Goal: Transaction & Acquisition: Subscribe to service/newsletter

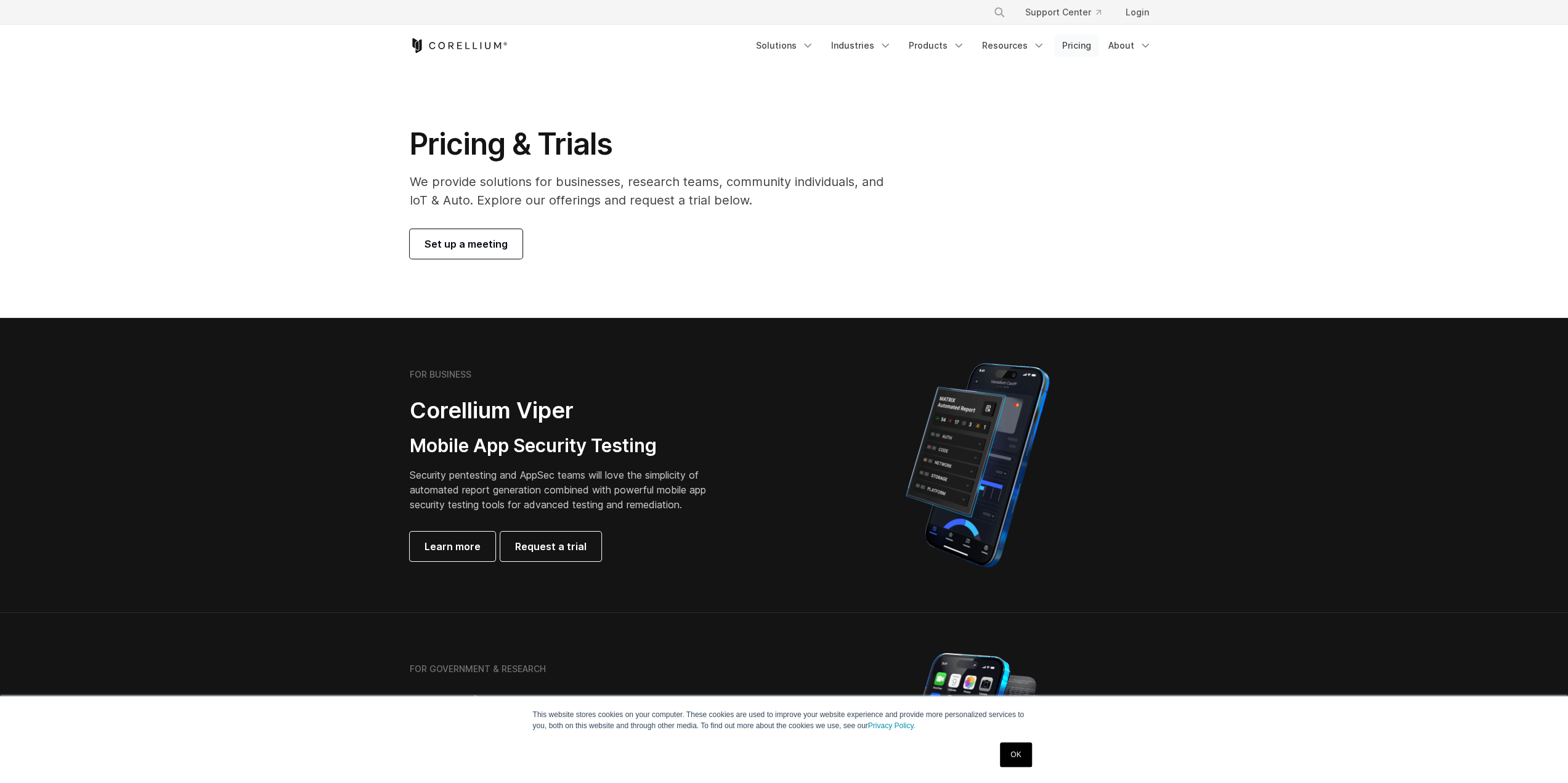
click at [1080, 46] on link "Pricing" at bounding box center [1077, 46] width 44 height 22
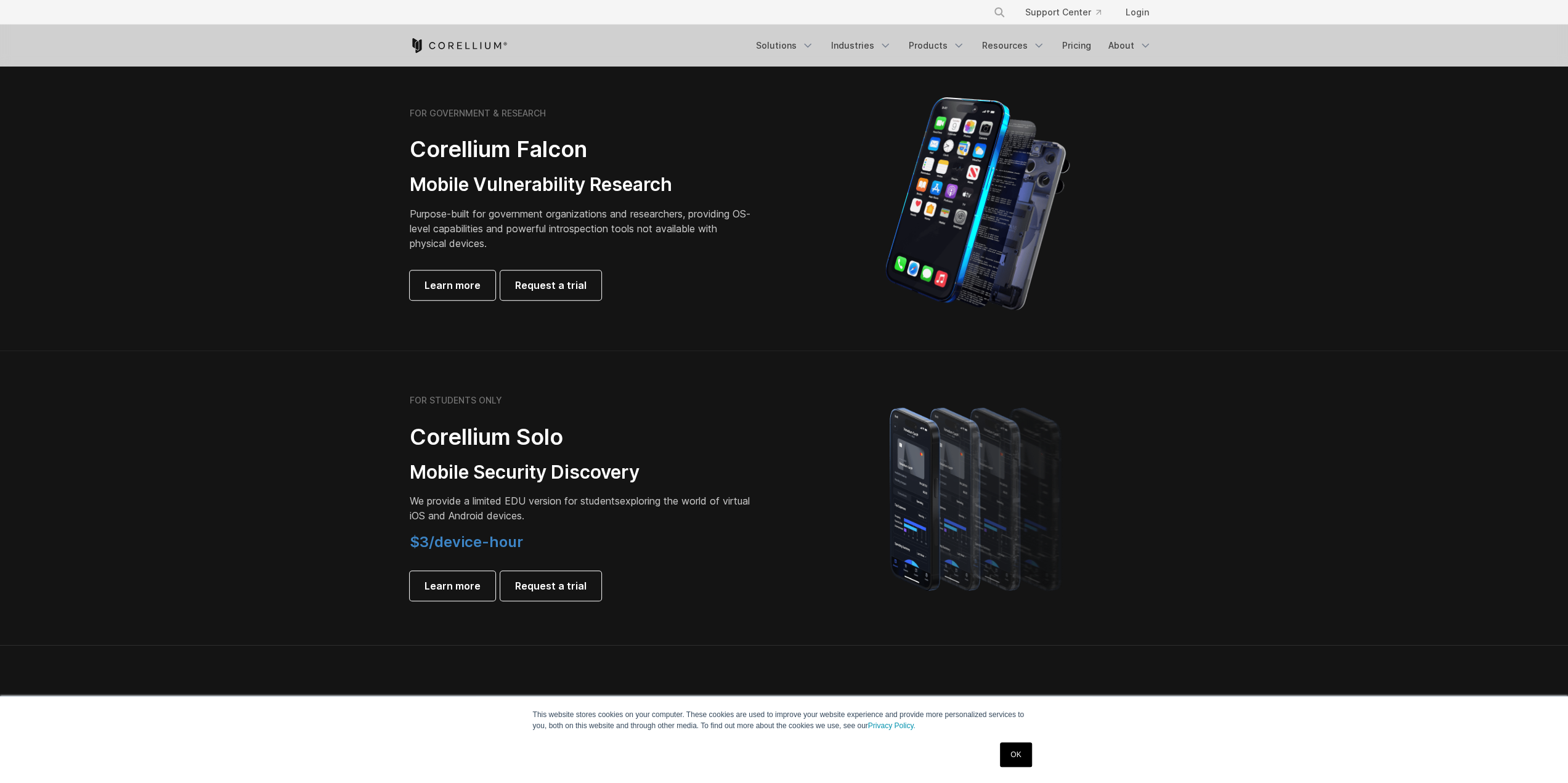
scroll to position [678, 0]
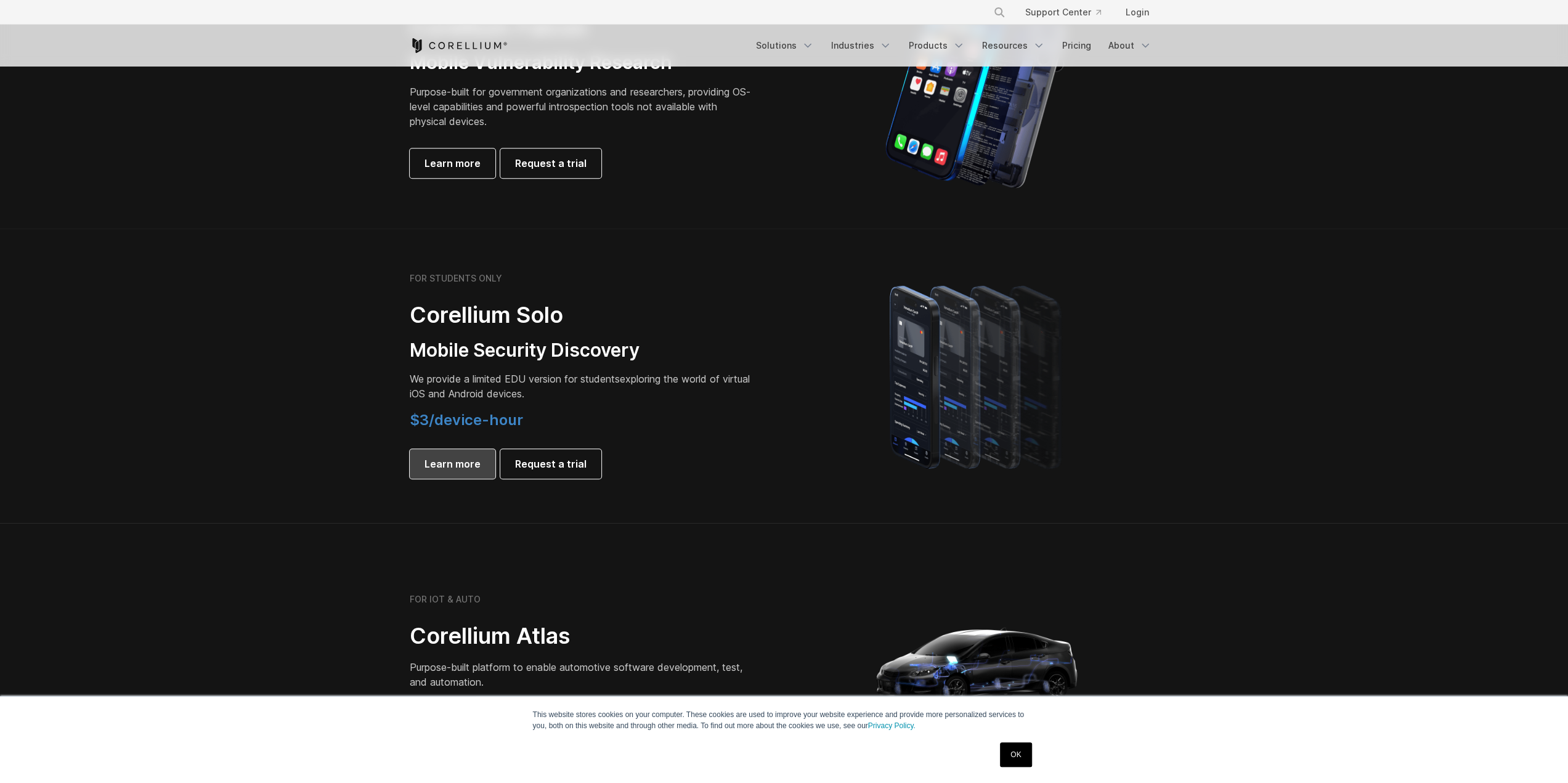
click at [452, 454] on link "Learn more" at bounding box center [452, 464] width 86 height 30
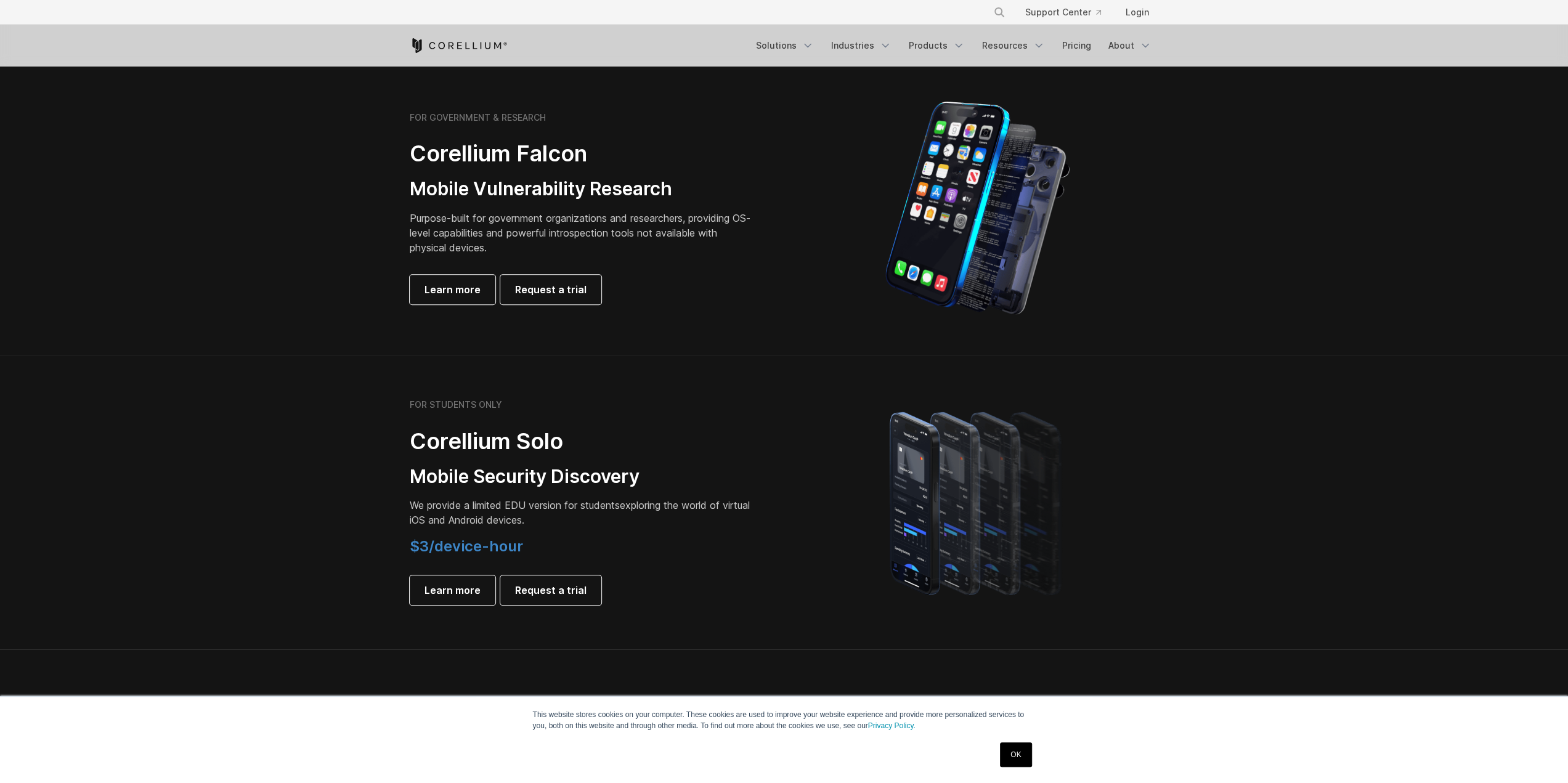
scroll to position [555, 0]
click at [1013, 753] on link "OK" at bounding box center [1015, 755] width 31 height 25
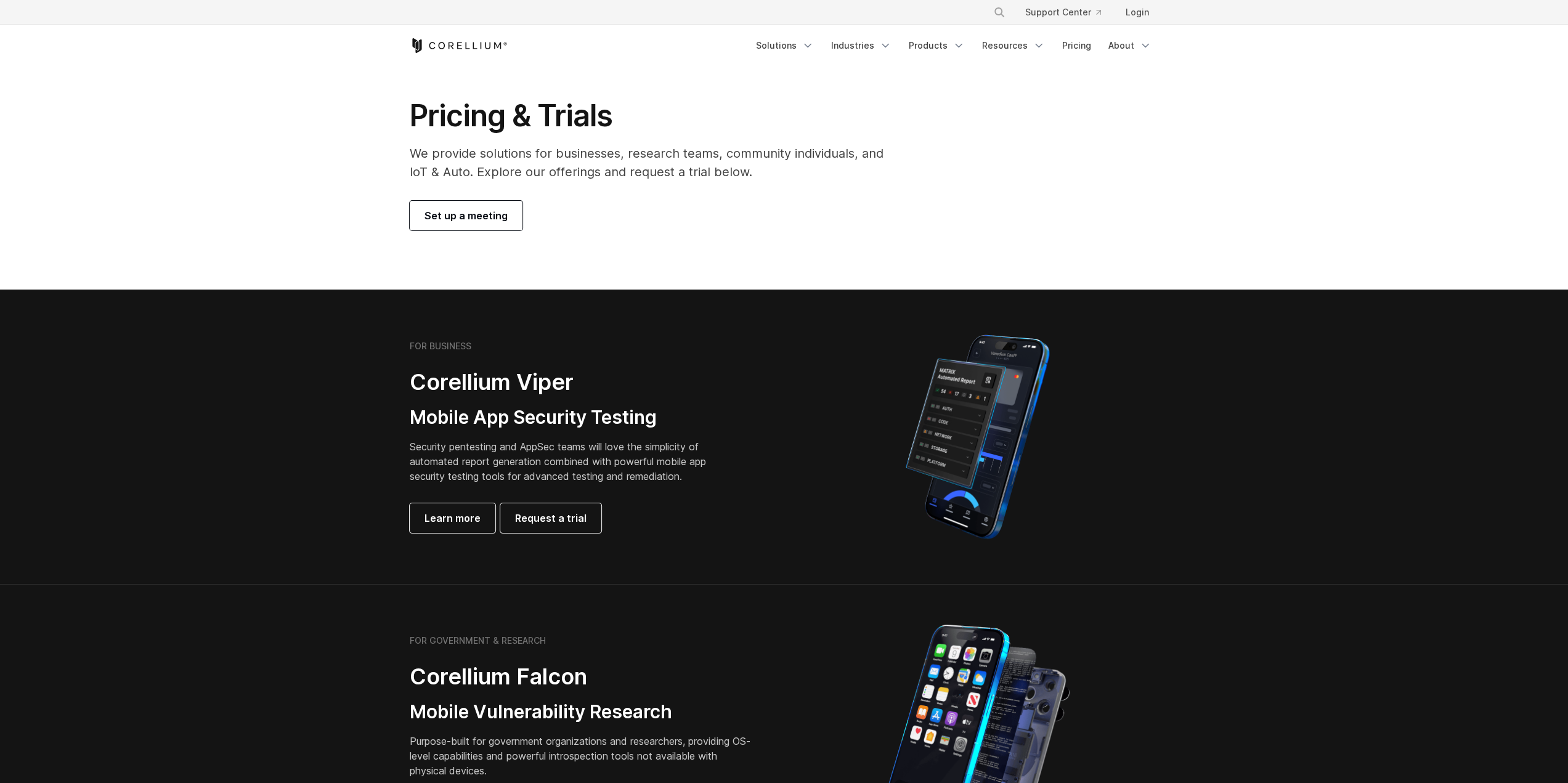
scroll to position [0, 0]
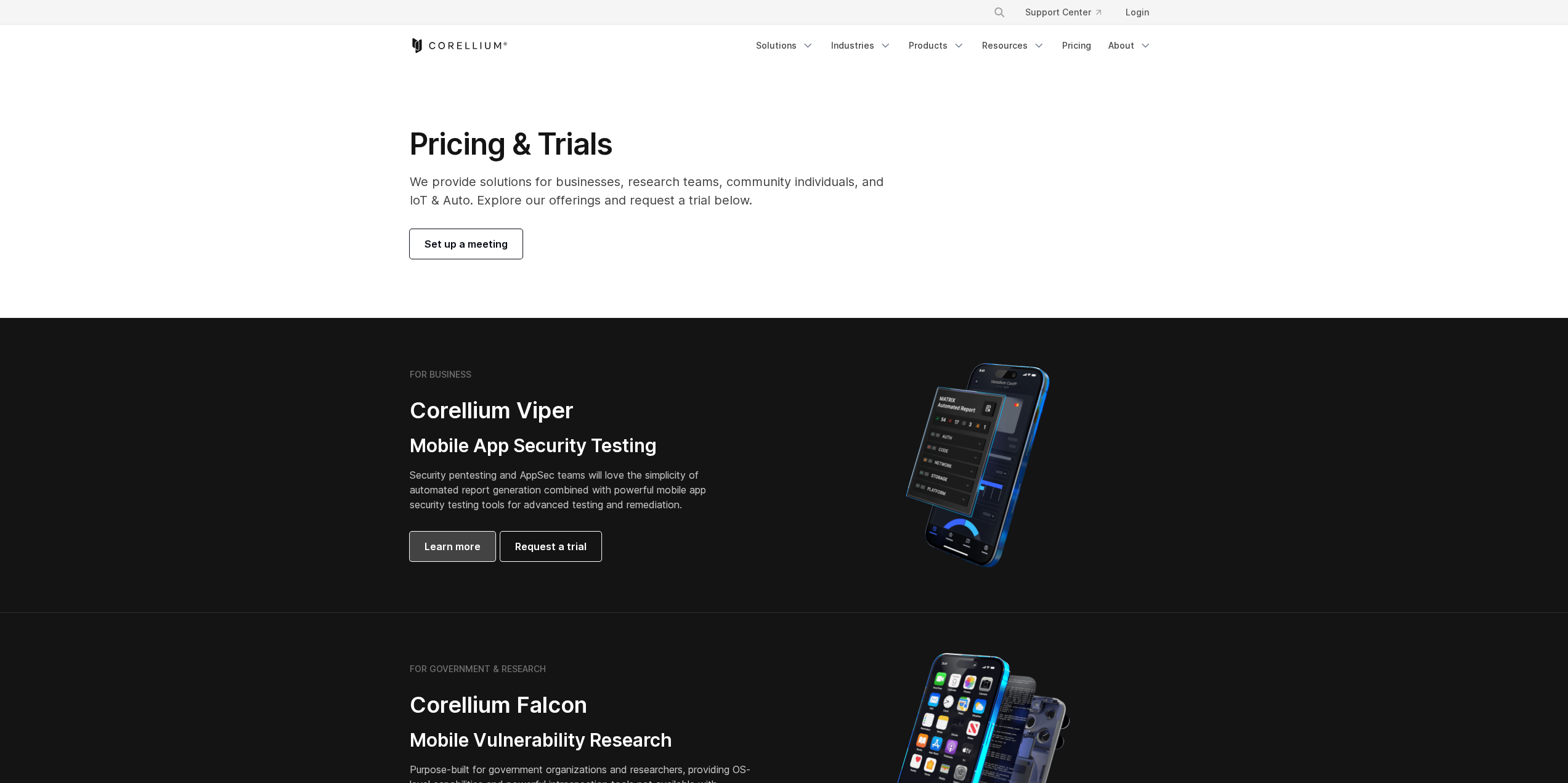
click at [470, 544] on span "Learn more" at bounding box center [452, 547] width 56 height 15
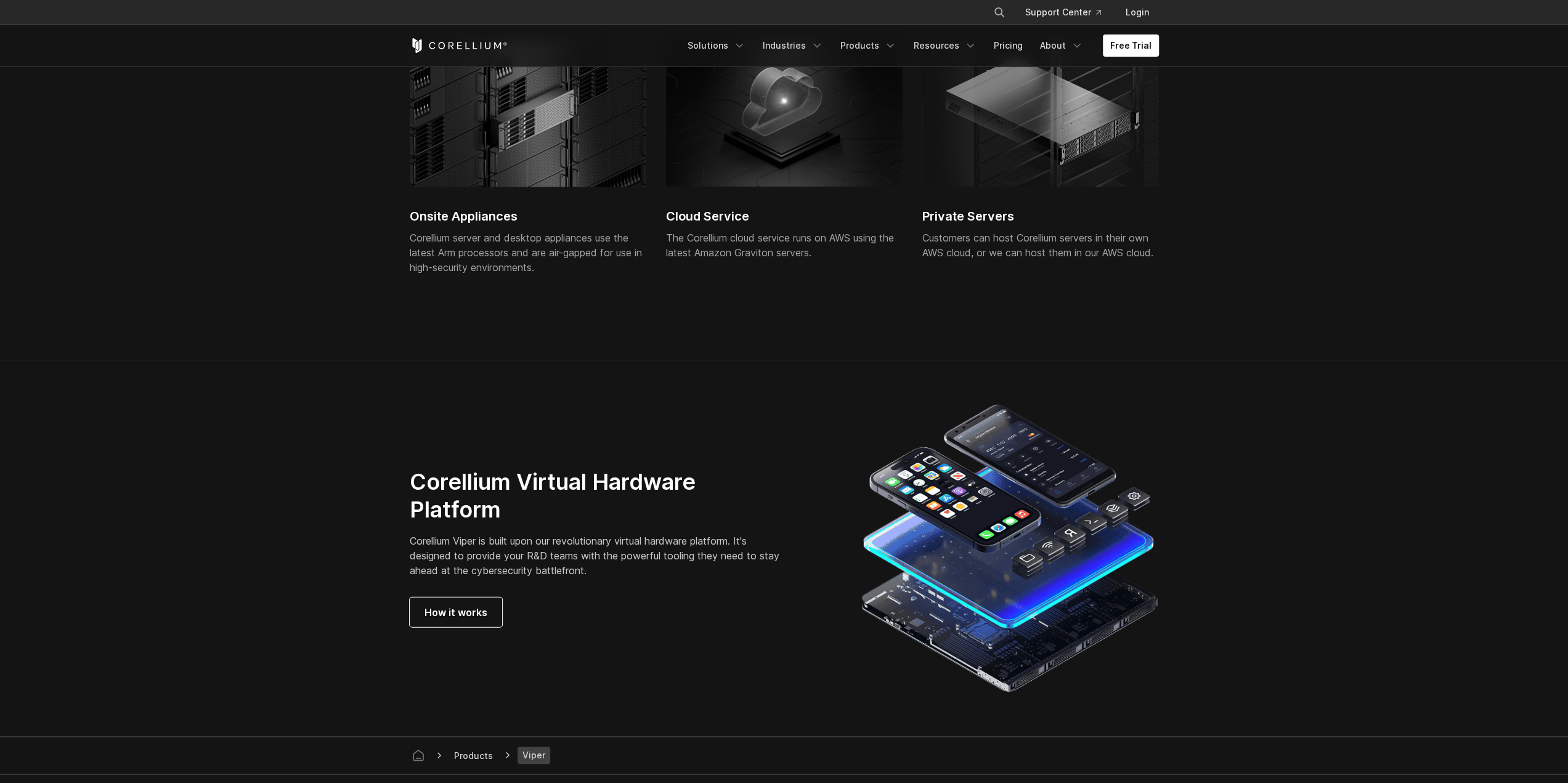
scroll to position [3143, 0]
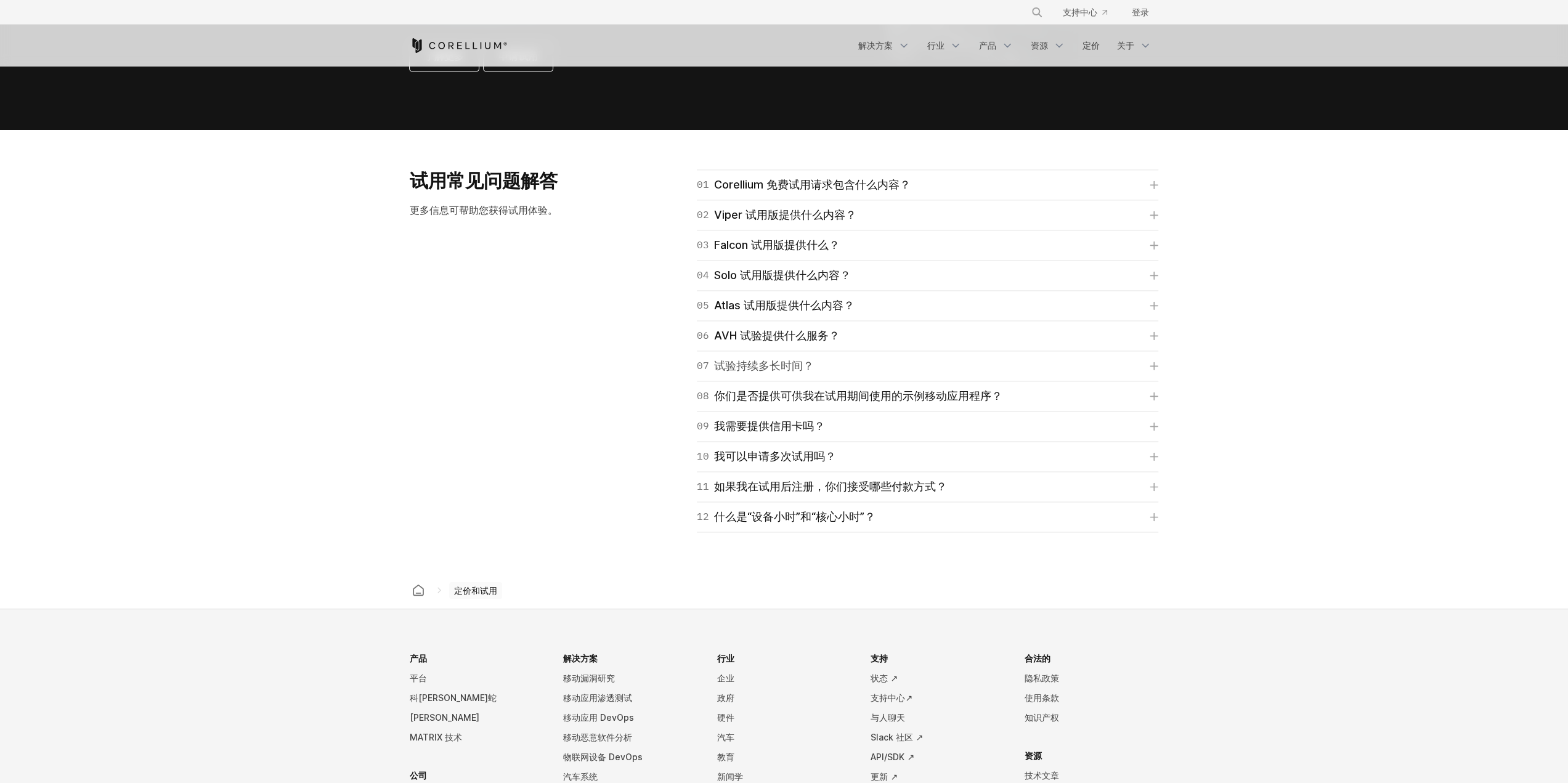
scroll to position [1725, 0]
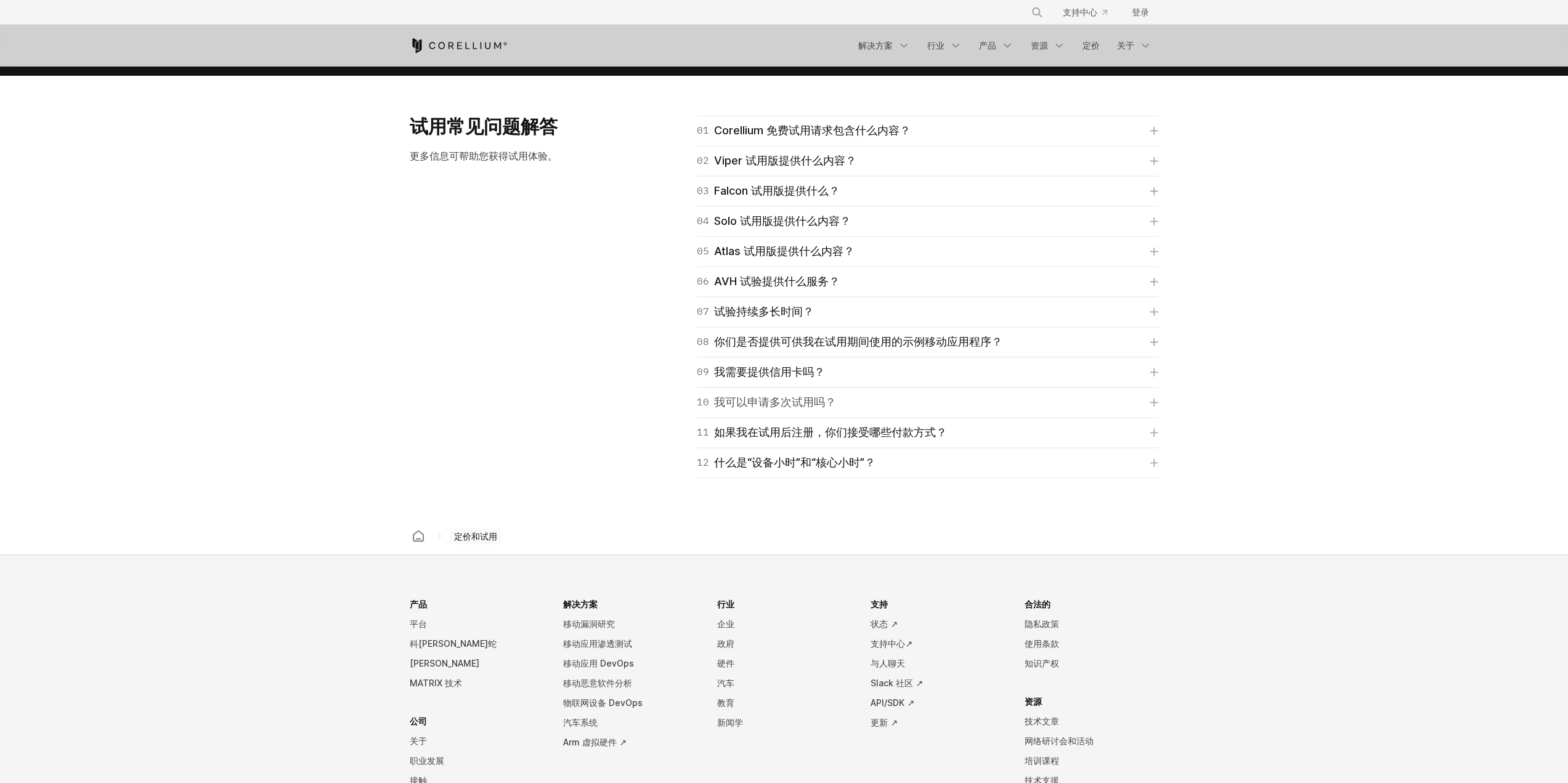
click at [825, 401] on font "我可以申请多次试用吗？" at bounding box center [775, 402] width 122 height 13
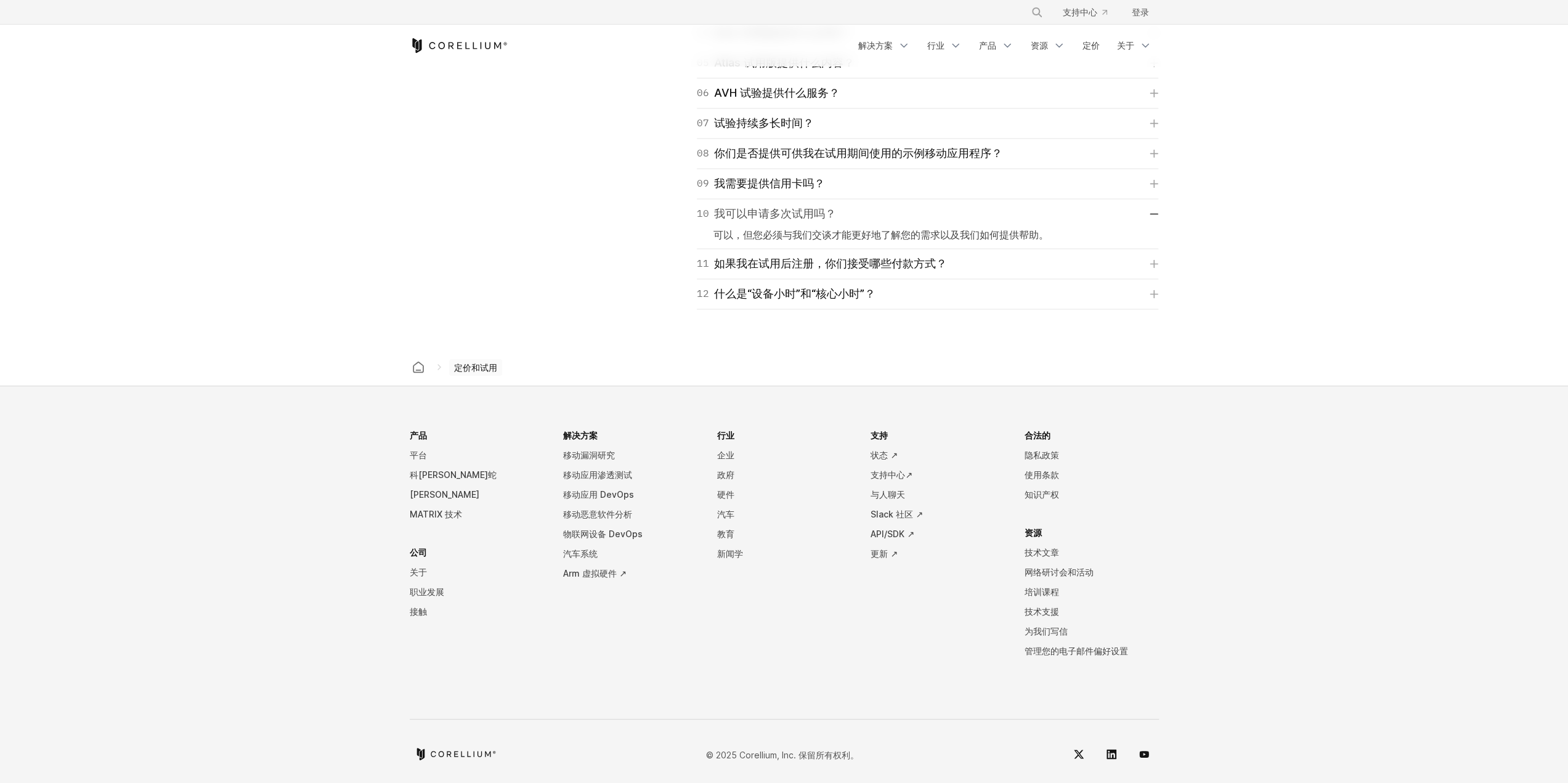
scroll to position [1921, 0]
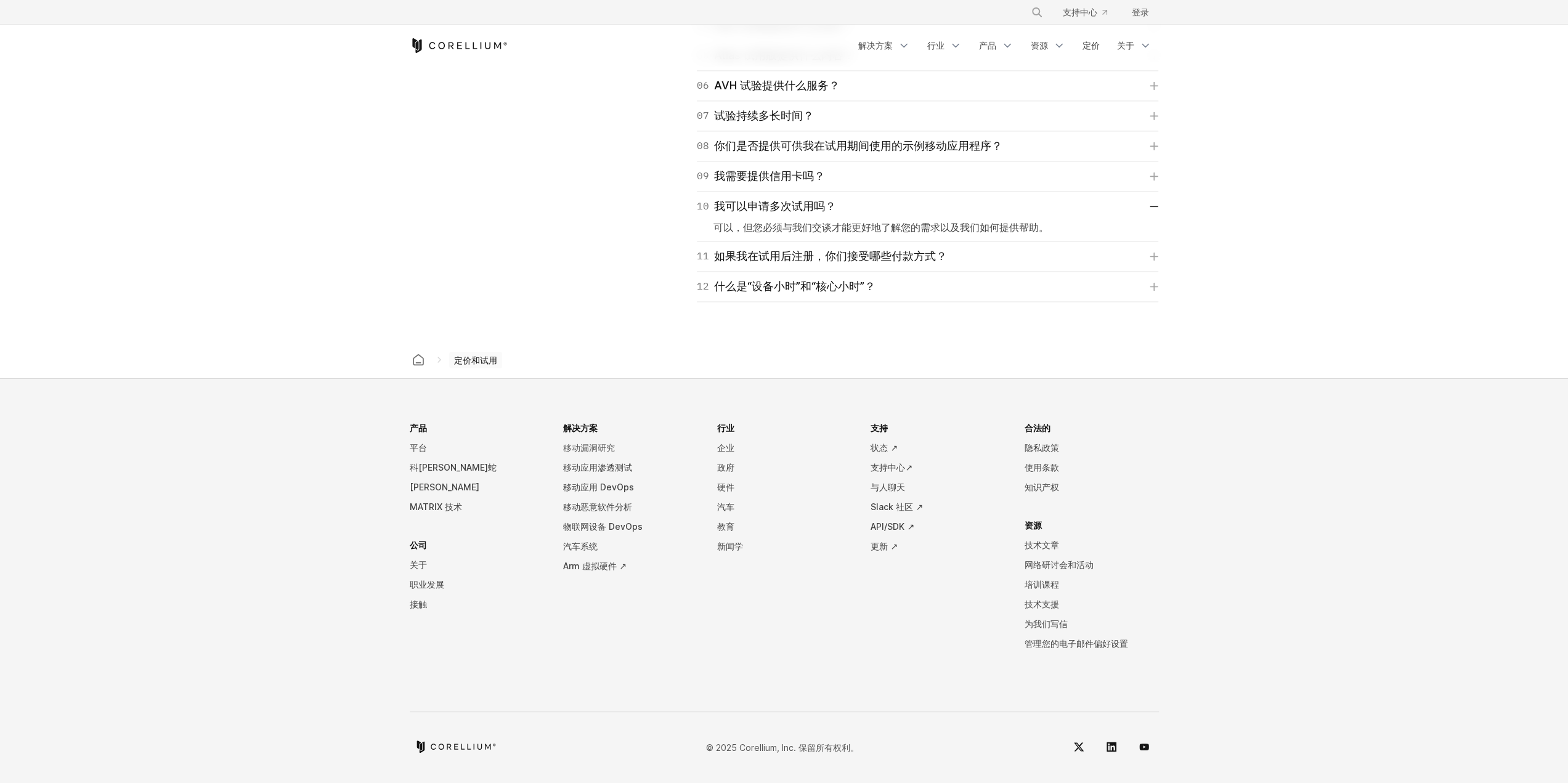
click at [595, 443] on font "移动漏洞研究" at bounding box center [588, 448] width 52 height 10
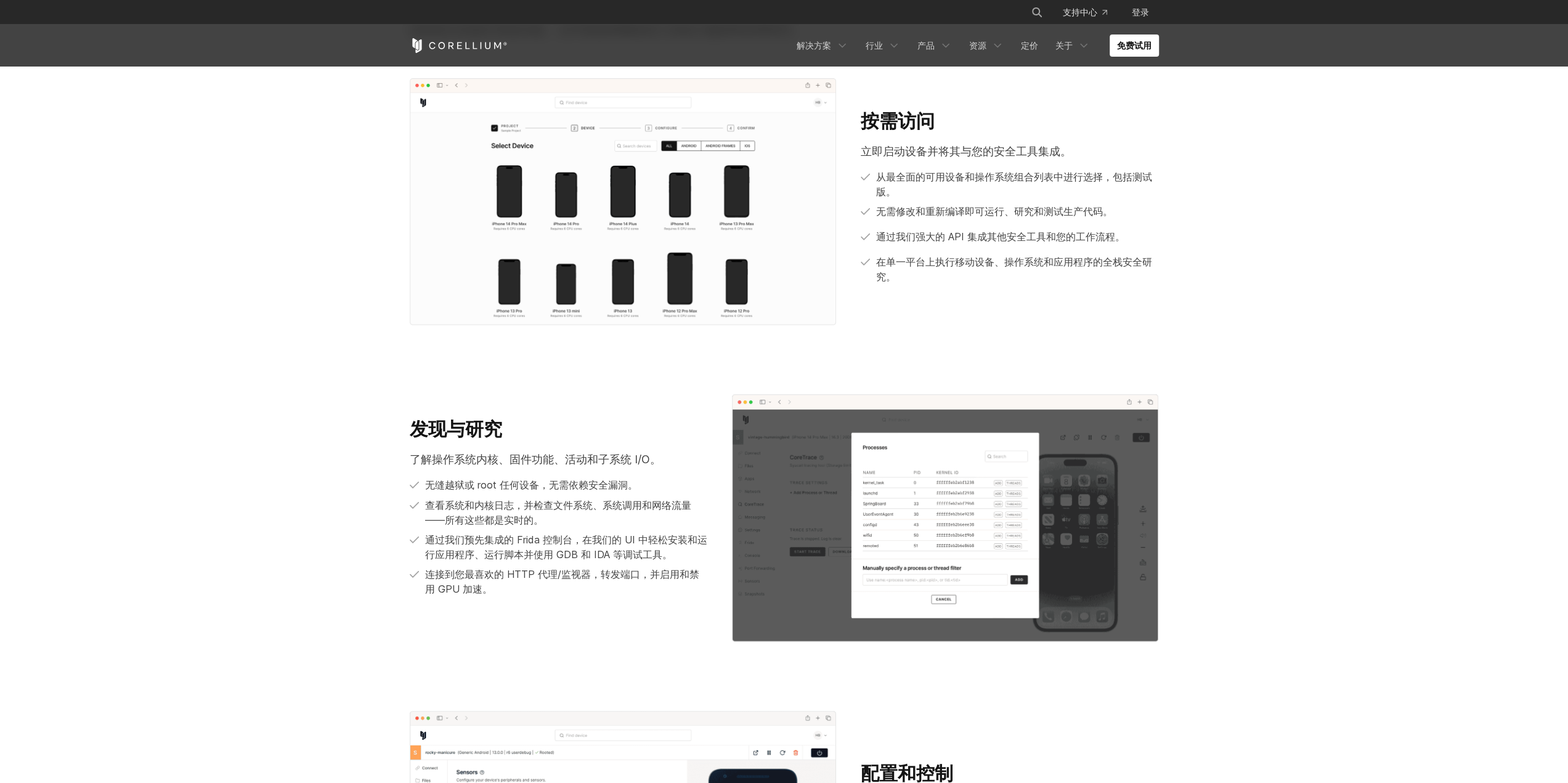
scroll to position [863, 0]
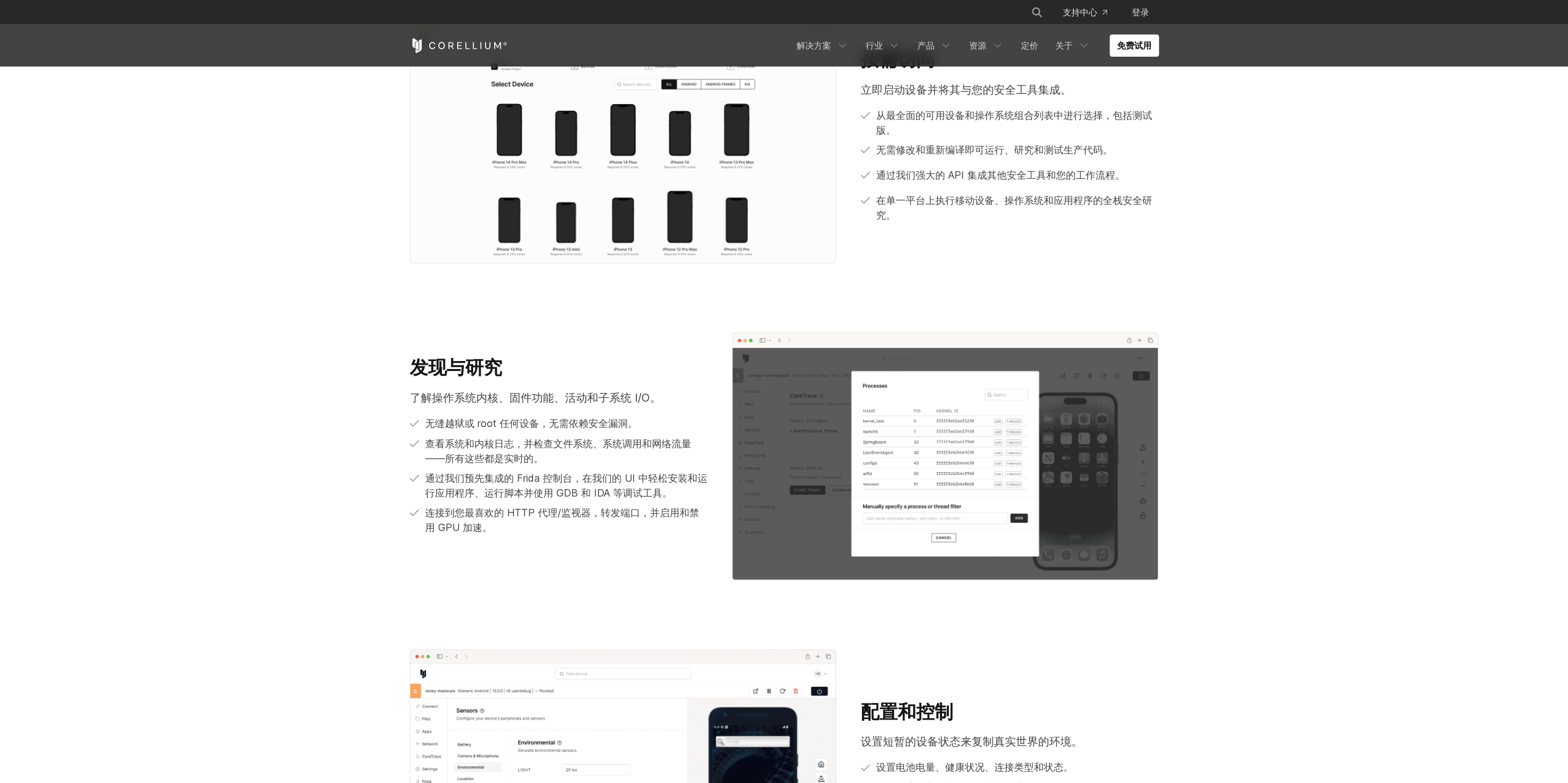
click at [529, 482] on font "通过我们预先集成的 Frida 控制台，在我们的 UI 中轻松安装和运行应用程序、运行脚本并使用 GDB 和 IDA 等调试工具。" at bounding box center [566, 485] width 282 height 27
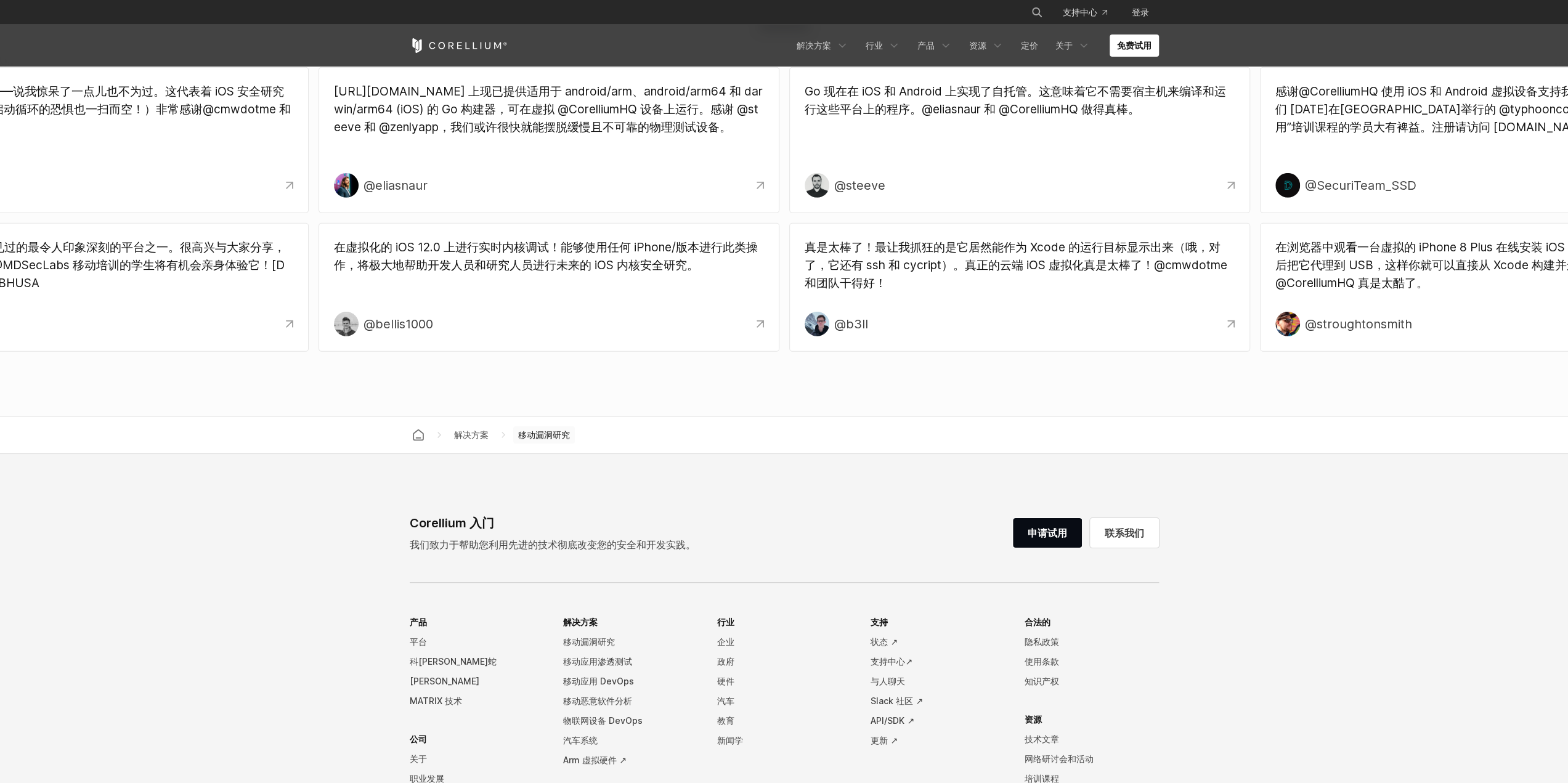
scroll to position [3955, 0]
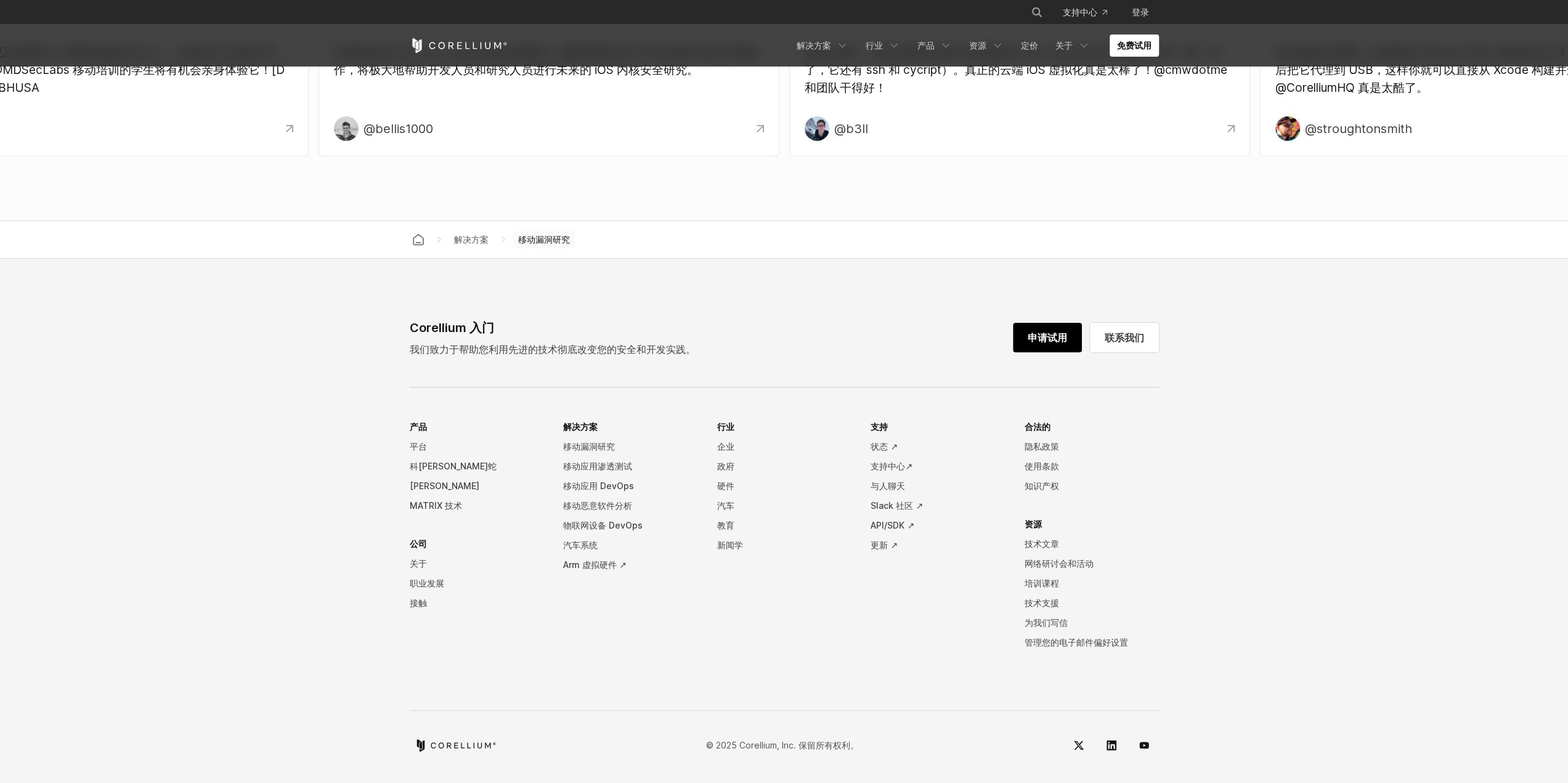
click at [1048, 343] on link "申请试用" at bounding box center [1048, 338] width 69 height 30
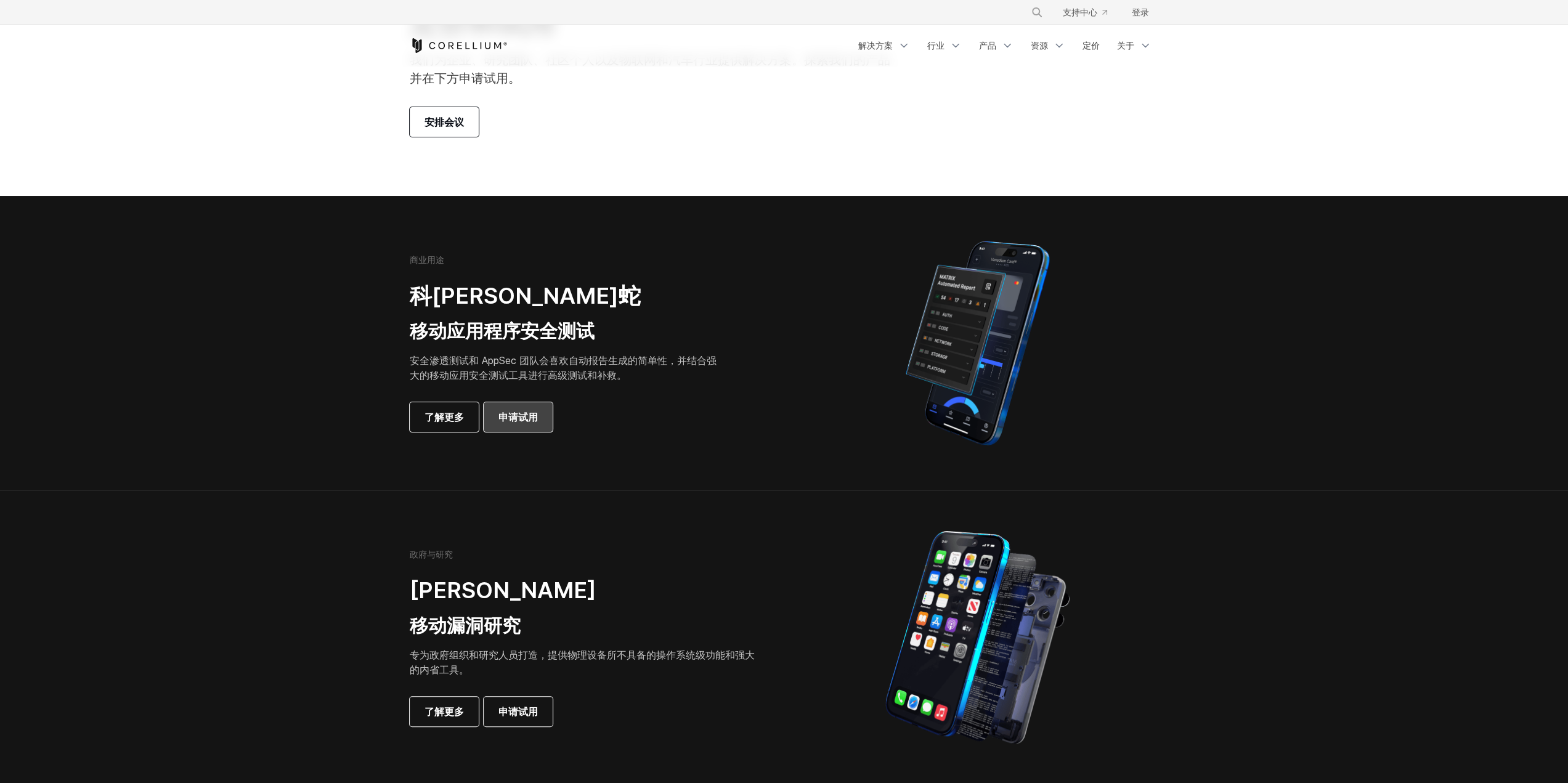
scroll to position [123, 0]
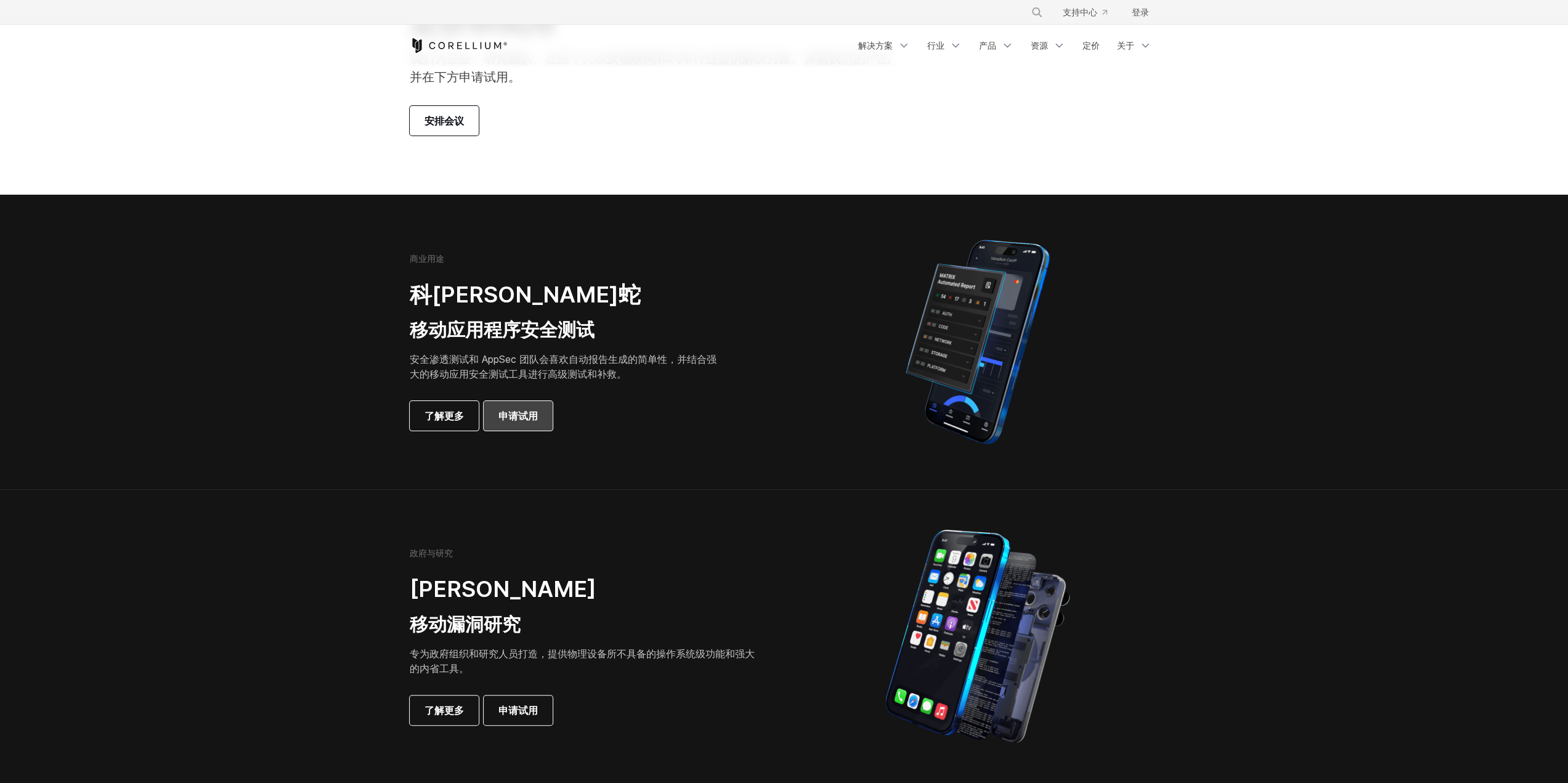
click at [523, 411] on font "申请试用" at bounding box center [518, 416] width 40 height 12
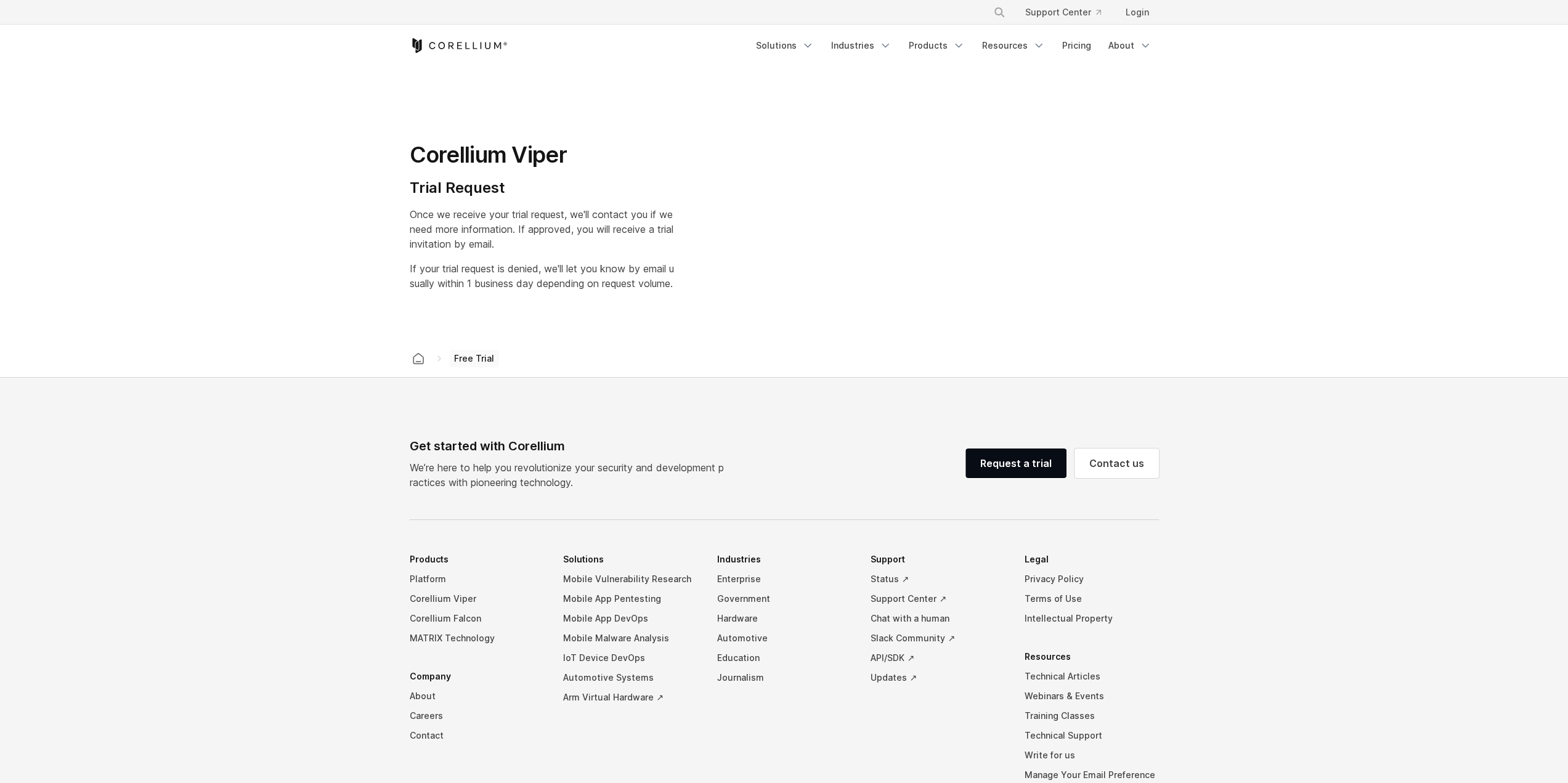
select select "**"
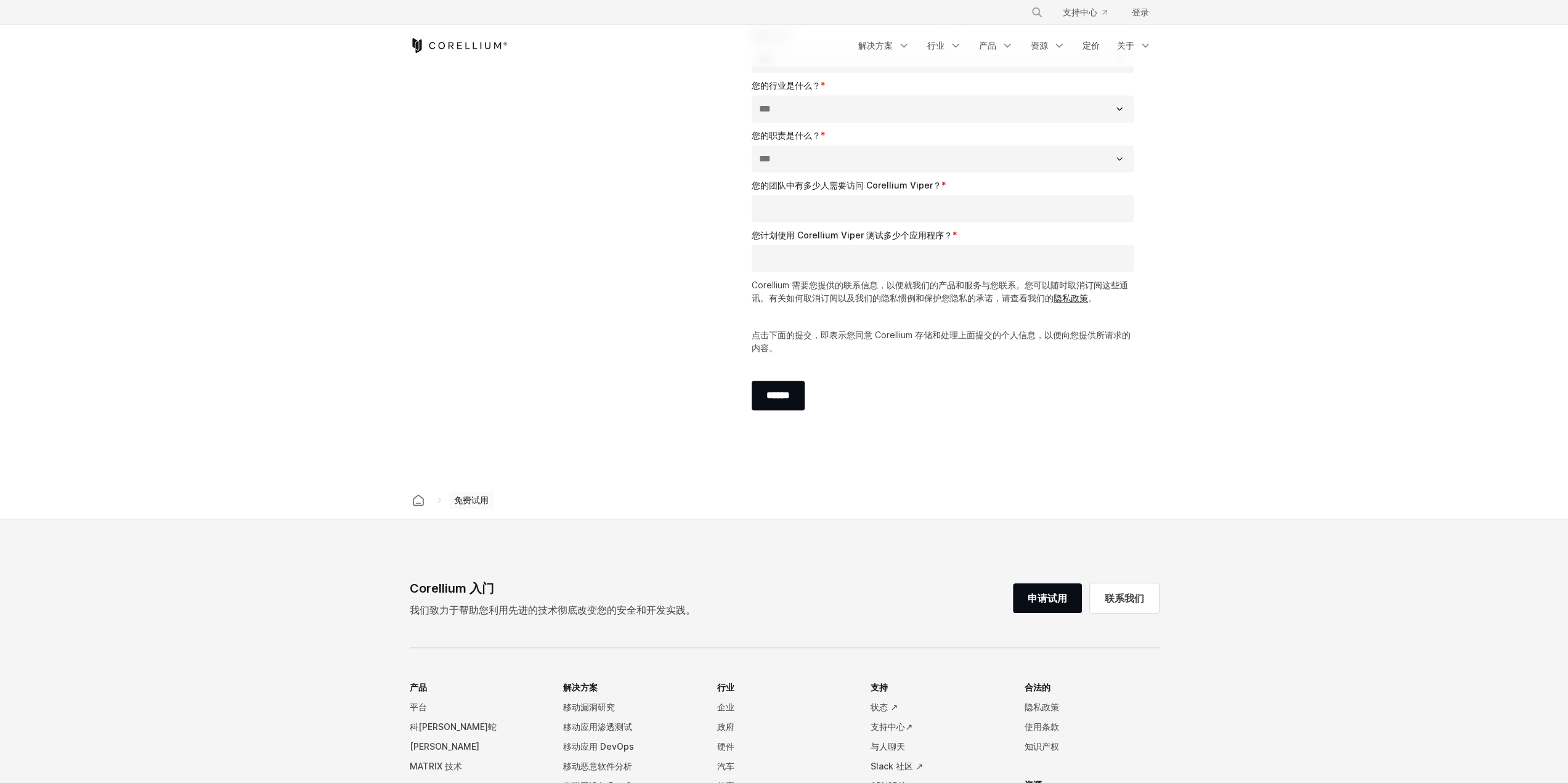
scroll to position [568, 0]
